Goal: Check status: Check status

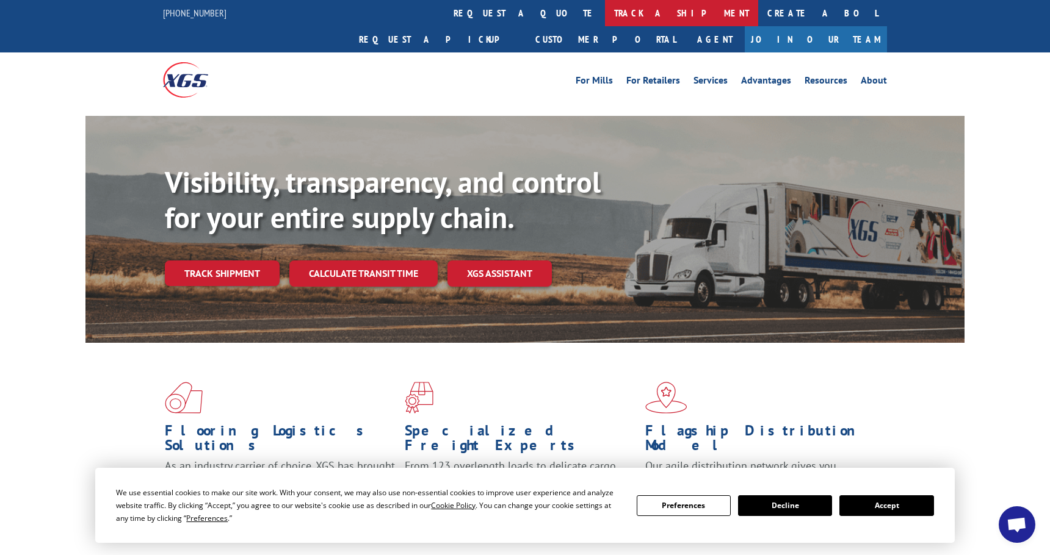
click at [605, 13] on link "track a shipment" at bounding box center [681, 13] width 153 height 26
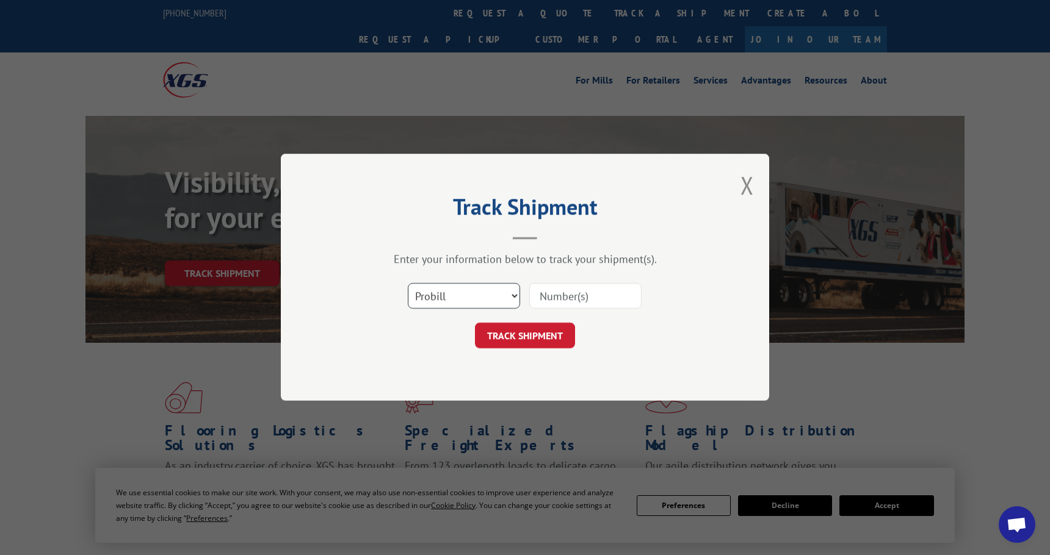
click at [474, 298] on select "Select category... Probill BOL PO" at bounding box center [464, 297] width 112 height 26
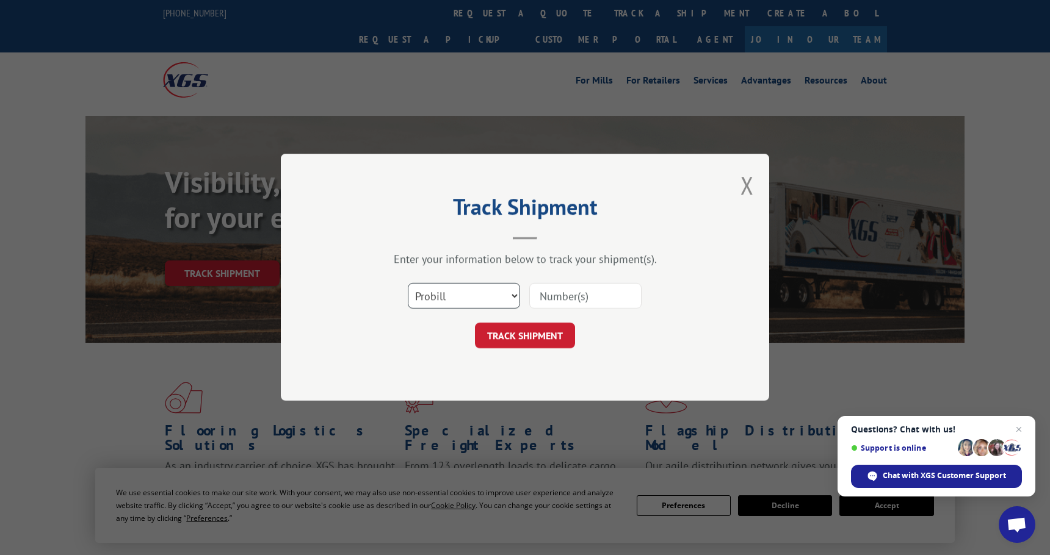
select select "po"
click at [408, 284] on select "Select category... Probill BOL PO" at bounding box center [464, 297] width 112 height 26
click at [583, 298] on input at bounding box center [585, 297] width 112 height 26
paste input "16502350"
type input "16502350"
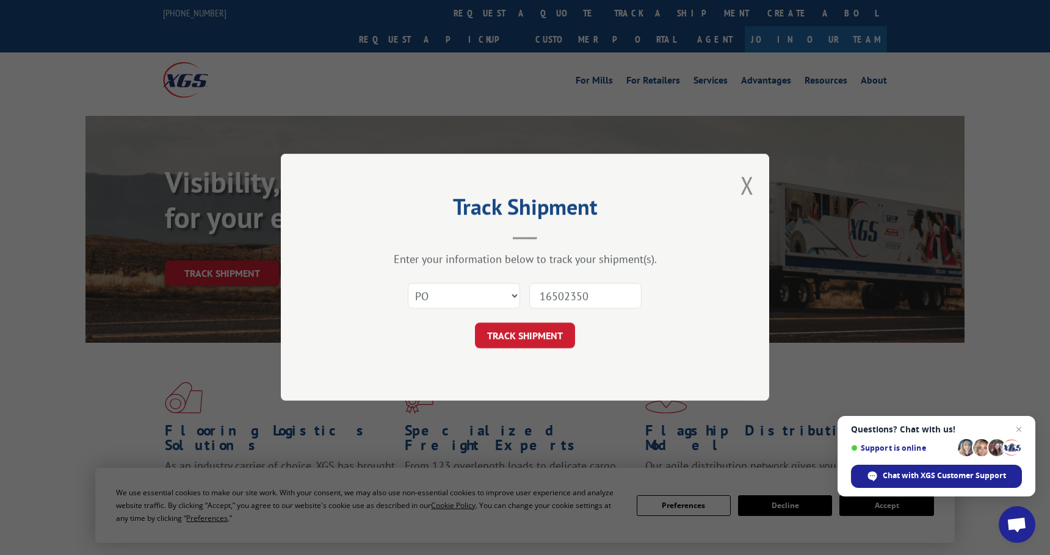
click at [475, 323] on button "TRACK SHIPMENT" at bounding box center [525, 336] width 100 height 26
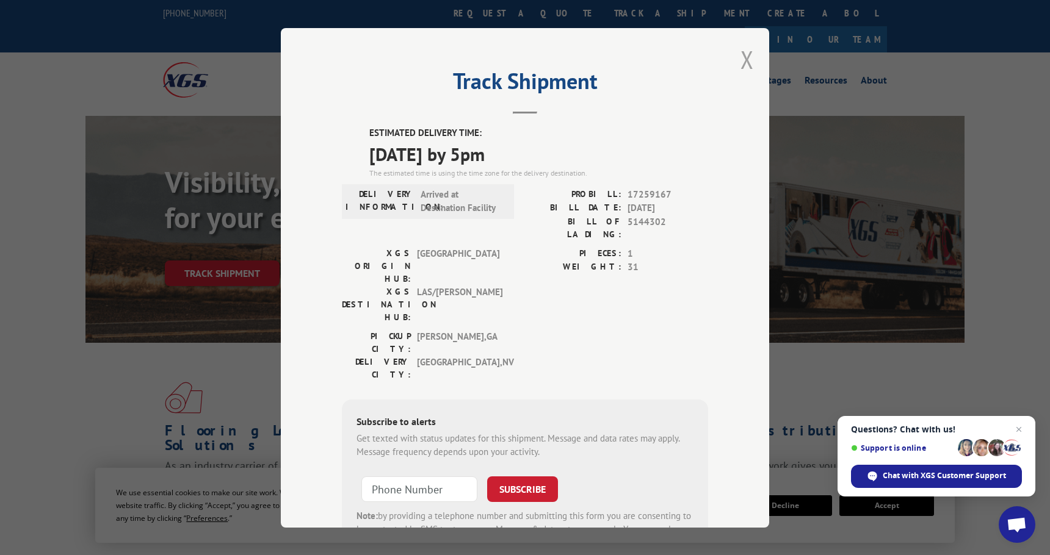
click at [741, 66] on button "Close modal" at bounding box center [746, 59] width 13 height 32
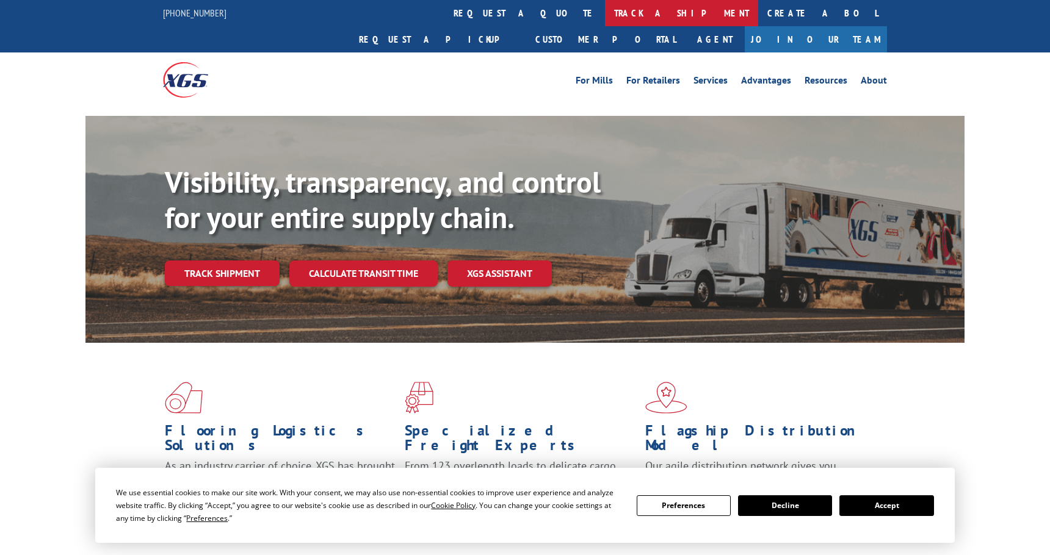
click at [605, 18] on link "track a shipment" at bounding box center [681, 13] width 153 height 26
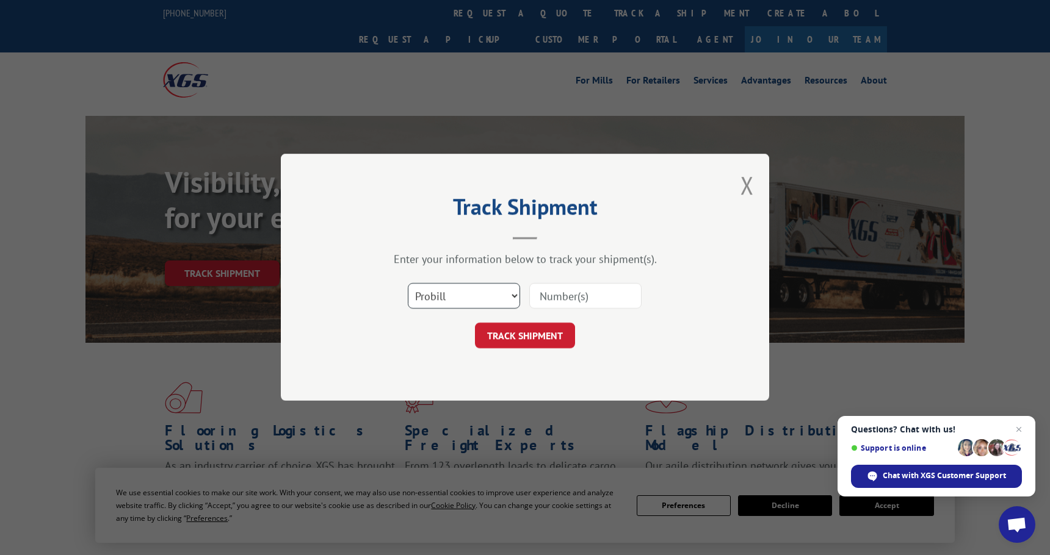
drag, startPoint x: 454, startPoint y: 296, endPoint x: 454, endPoint y: 308, distance: 12.2
click at [454, 296] on select "Select category... Probill BOL PO" at bounding box center [464, 297] width 112 height 26
select select "po"
click at [408, 284] on select "Select category... Probill BOL PO" at bounding box center [464, 297] width 112 height 26
click at [560, 295] on input at bounding box center [585, 297] width 112 height 26
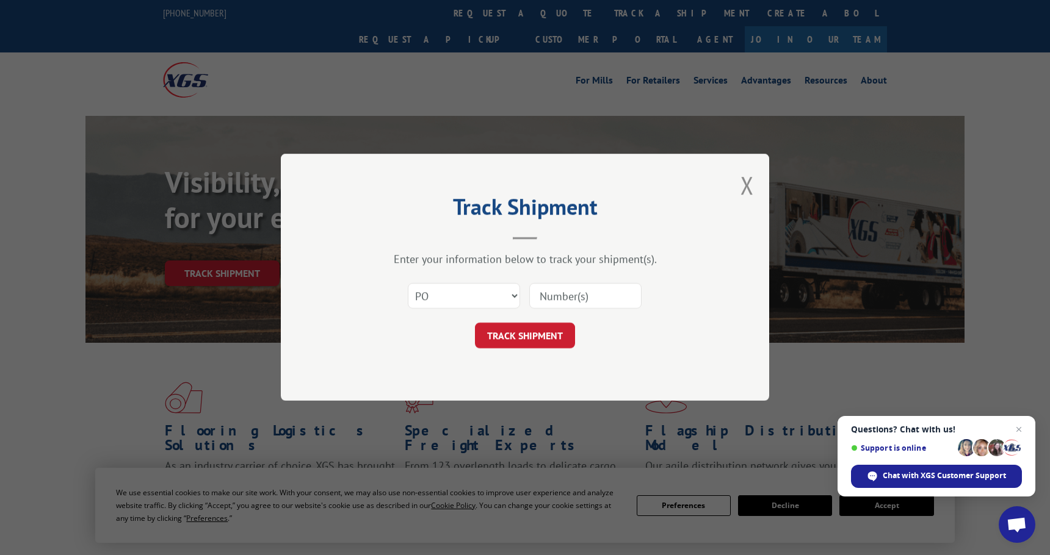
paste input "Marlene Weinberg"
type input "Marlene Weinberg"
click at [579, 292] on input "Marlene Weinberg" at bounding box center [585, 297] width 112 height 26
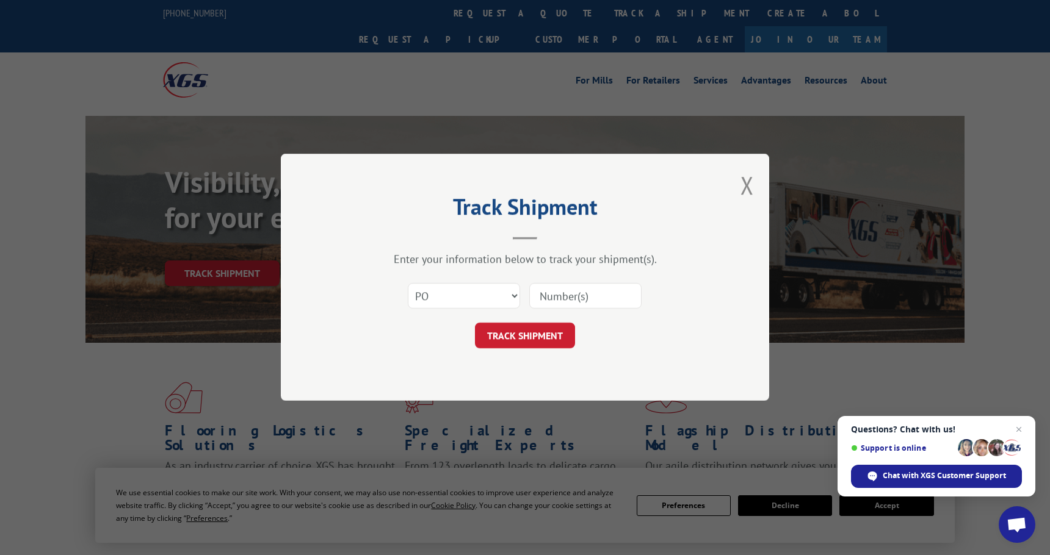
drag, startPoint x: 635, startPoint y: 304, endPoint x: 606, endPoint y: 298, distance: 29.8
click at [627, 302] on input at bounding box center [585, 297] width 112 height 26
click at [606, 298] on input at bounding box center [585, 297] width 112 height 26
paste input "16502350"
type input "16502350"
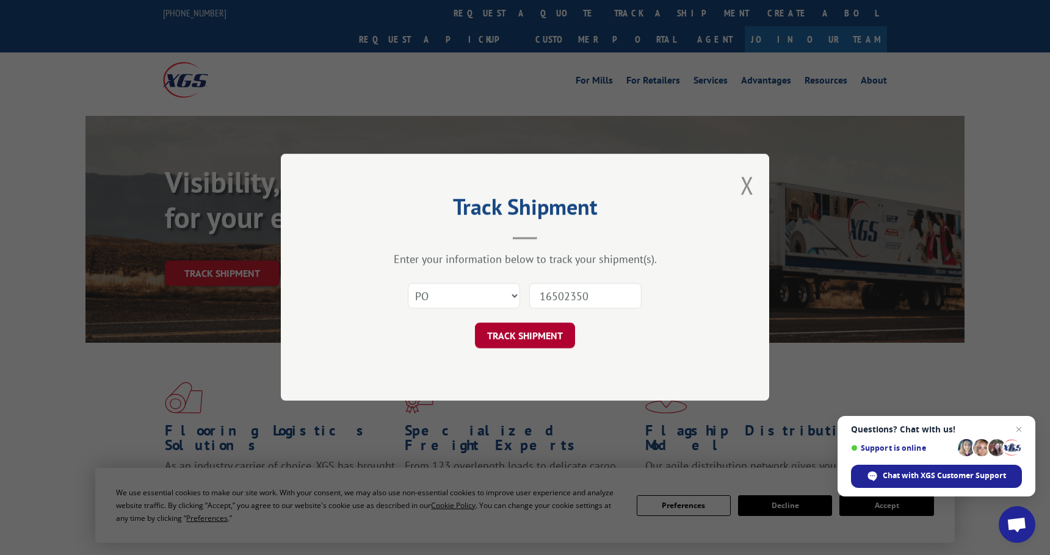
click at [550, 341] on button "TRACK SHIPMENT" at bounding box center [525, 336] width 100 height 26
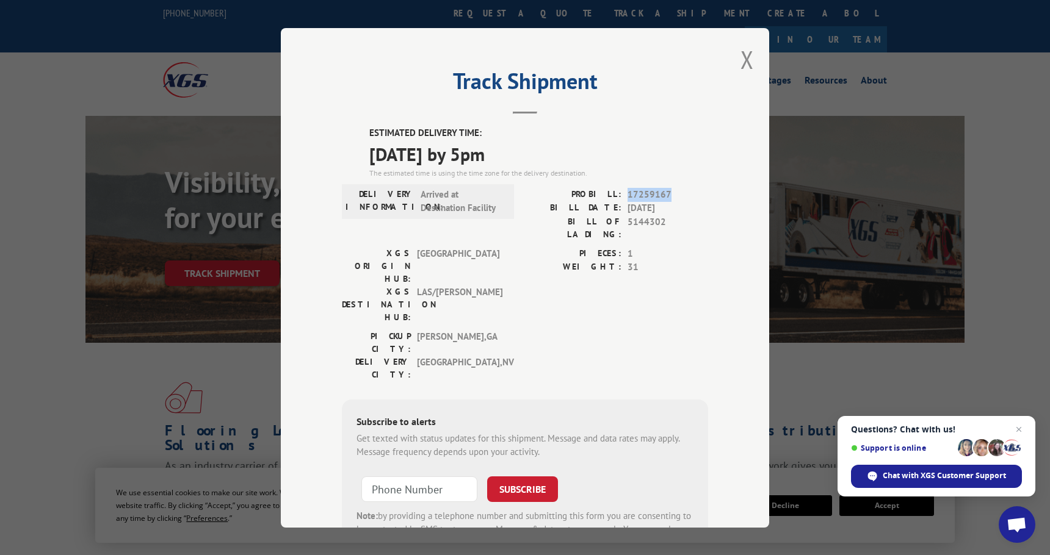
drag, startPoint x: 668, startPoint y: 190, endPoint x: 624, endPoint y: 197, distance: 43.8
click at [627, 197] on span "17259167" at bounding box center [667, 194] width 81 height 14
copy span "17259167"
click at [976, 478] on span "Chat with XGS Customer Support" at bounding box center [943, 475] width 123 height 11
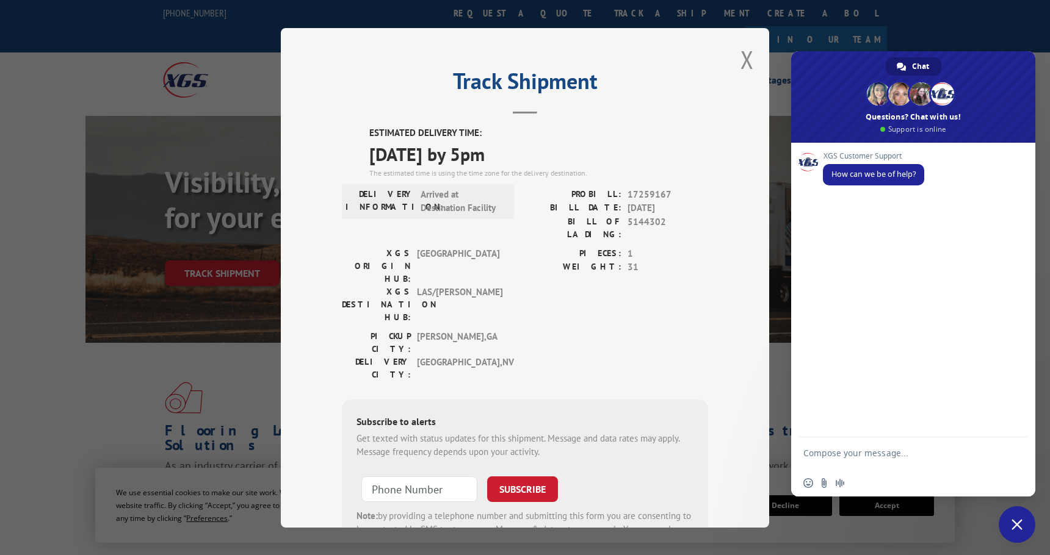
click at [860, 461] on textarea "Compose your message..." at bounding box center [899, 459] width 193 height 22
paste textarea "17259167"
type textarea "17259167 can we see if they can deliver this today."
click at [1013, 455] on span "Send" at bounding box center [1013, 453] width 9 height 9
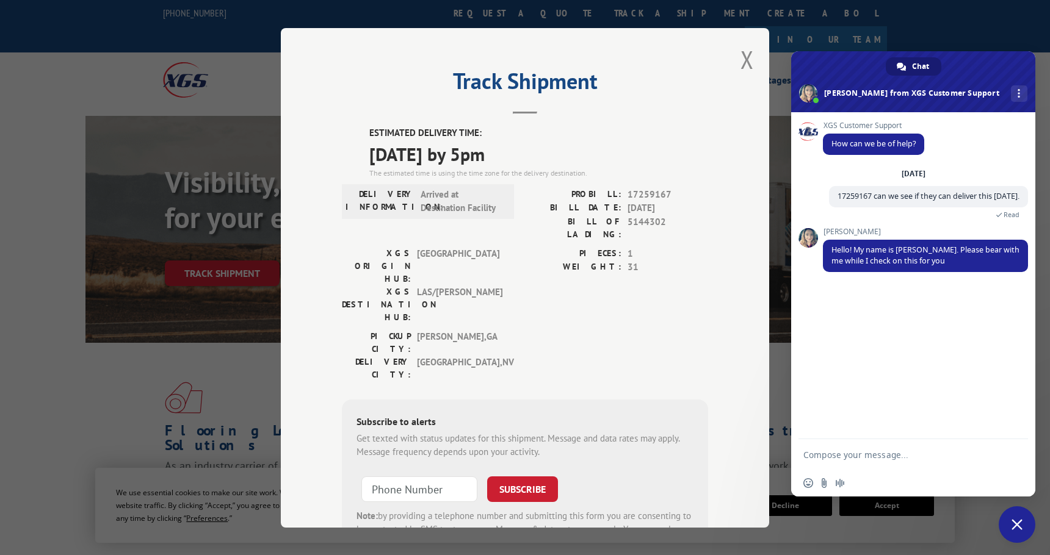
type textarea "r"
type textarea "Thank you!"
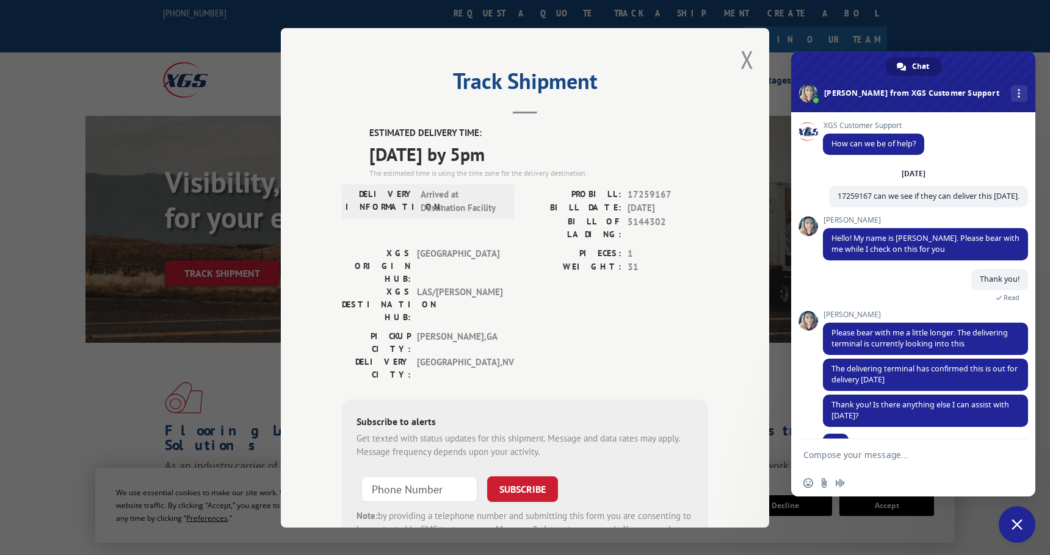
scroll to position [37, 0]
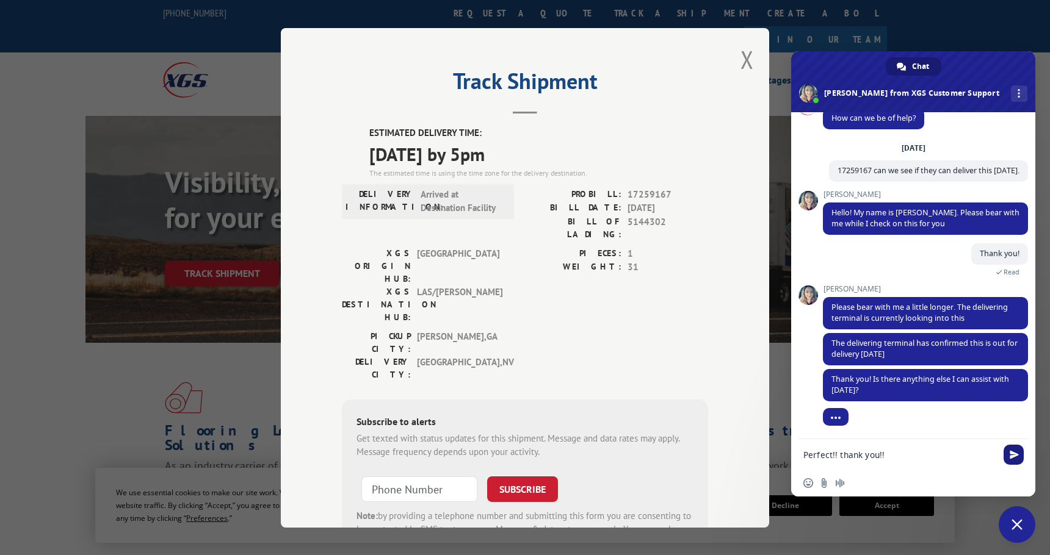
type textarea "Perfect!! thank you!!"
click at [1016, 453] on span "Send" at bounding box center [1013, 454] width 9 height 9
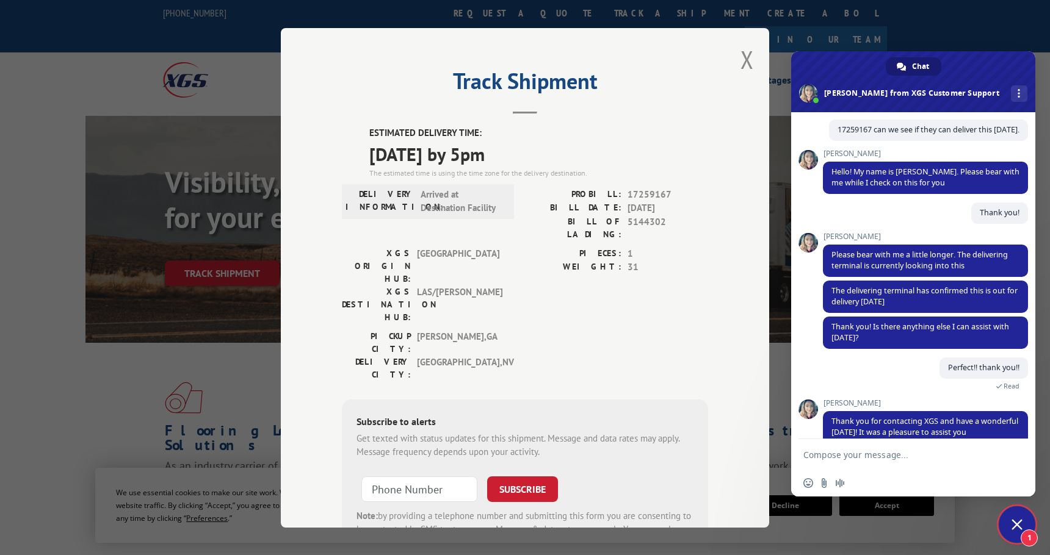
scroll to position [129, 0]
